Goal: Task Accomplishment & Management: Manage account settings

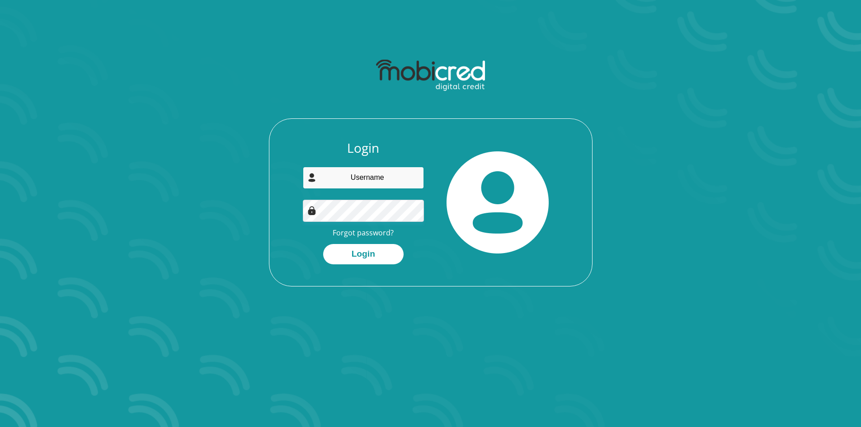
type input "[EMAIL_ADDRESS][DOMAIN_NAME]"
click at [336, 257] on button "Login" at bounding box center [363, 254] width 80 height 20
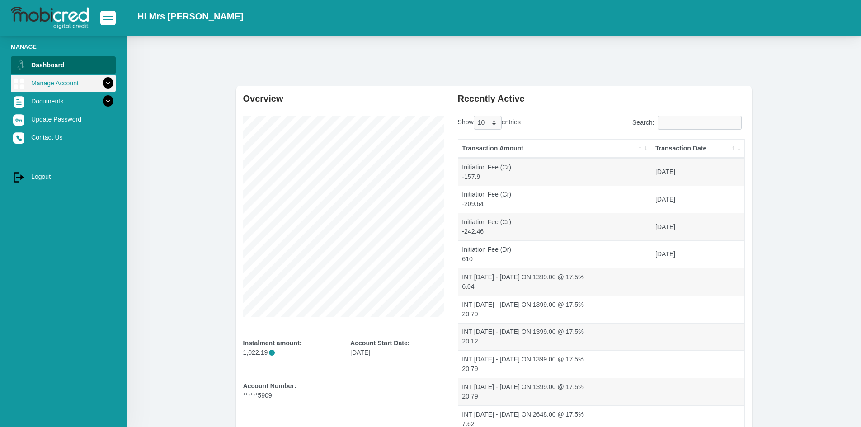
click at [61, 75] on link "Manage Account" at bounding box center [63, 83] width 105 height 17
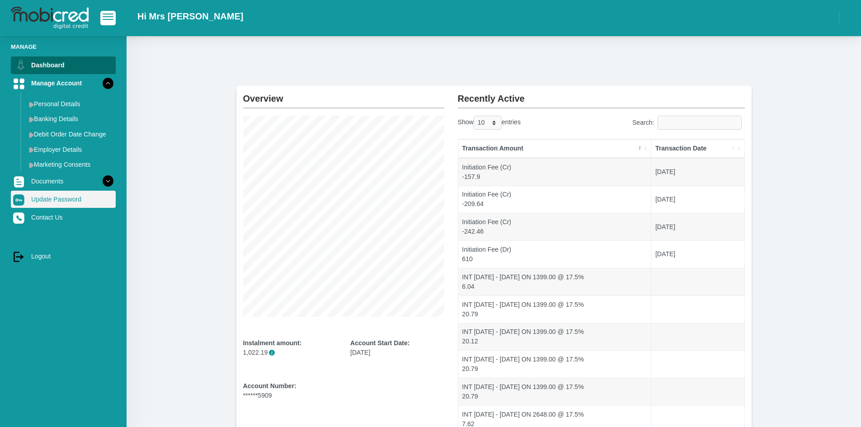
click at [62, 198] on link "Update Password" at bounding box center [63, 199] width 105 height 17
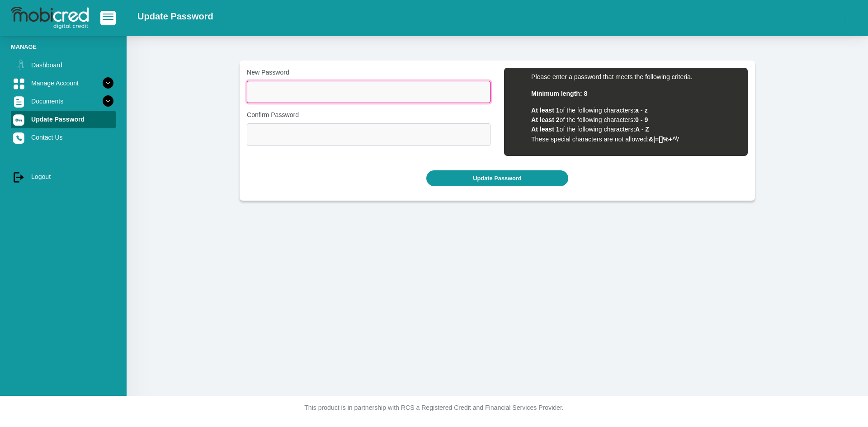
click at [329, 84] on input "New Password" at bounding box center [369, 92] width 244 height 22
click at [316, 94] on input "New Password" at bounding box center [369, 92] width 244 height 22
